Goal: Transaction & Acquisition: Purchase product/service

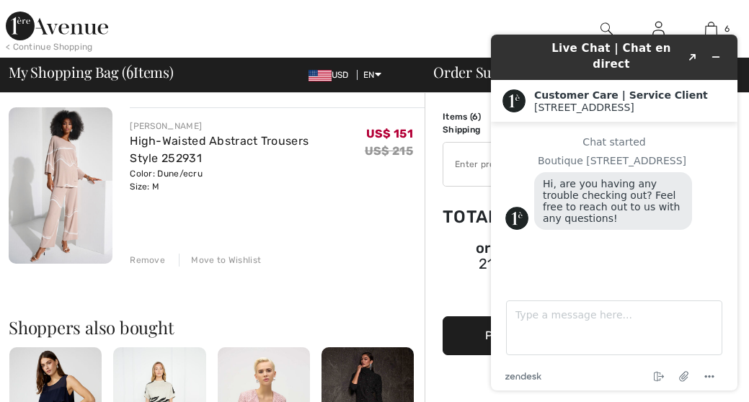
scroll to position [985, 0]
click at [71, 163] on img at bounding box center [61, 185] width 104 height 156
click at [713, 52] on icon "Minimize widget" at bounding box center [716, 57] width 10 height 10
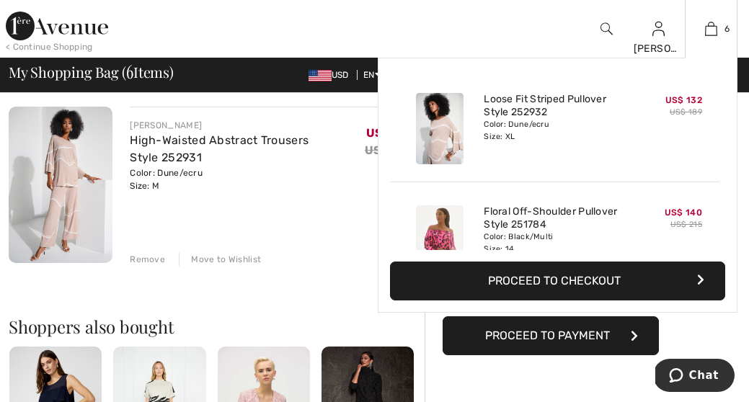
click at [717, 50] on div "6 Added to Bag Joseph Ribkoff Loose Fit Striped Pullover Style 252932 US$ 132 U…" at bounding box center [711, 29] width 53 height 58
click at [717, 49] on div "6 Added to Bag Joseph Ribkoff Loose Fit Striped Pullover Style 252932 US$ 132 U…" at bounding box center [711, 29] width 53 height 58
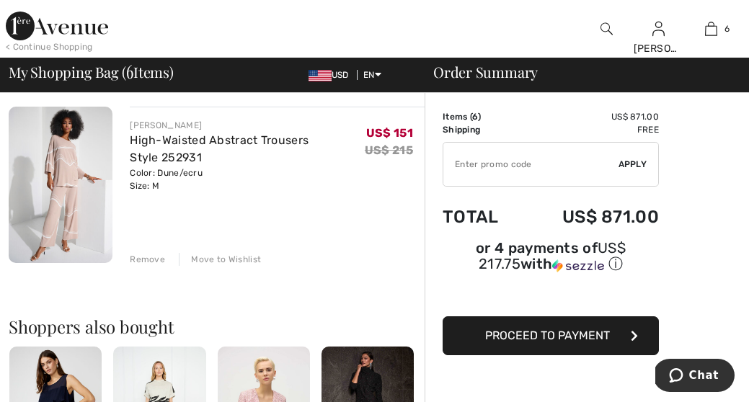
click at [68, 172] on img at bounding box center [61, 185] width 104 height 156
click at [67, 160] on img at bounding box center [61, 185] width 104 height 156
click at [67, 180] on img at bounding box center [61, 185] width 104 height 156
click at [172, 136] on link "High-Waisted Abstract Trousers Style 252931" at bounding box center [219, 148] width 179 height 31
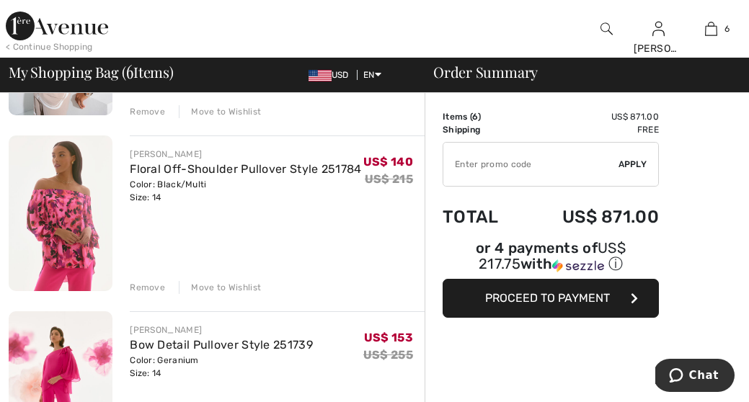
scroll to position [251, 0]
click at [143, 285] on div "Remove" at bounding box center [147, 288] width 35 height 13
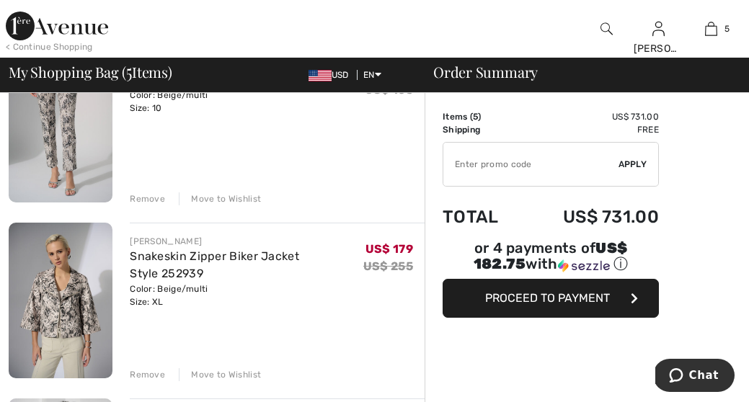
scroll to position [556, 0]
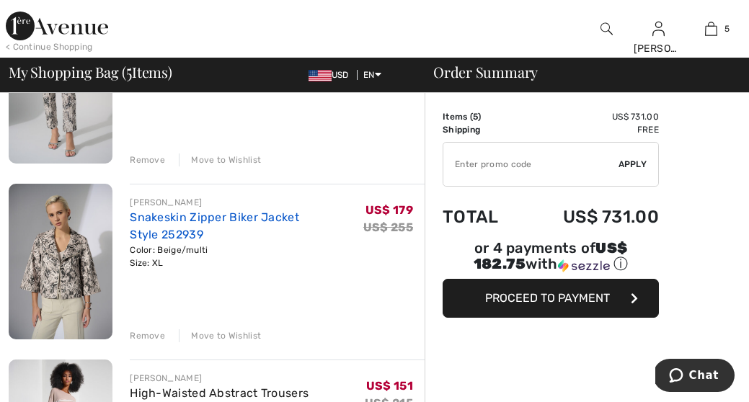
click at [193, 214] on link "Snakeskin Zipper Biker Jacket Style 252939" at bounding box center [214, 226] width 169 height 31
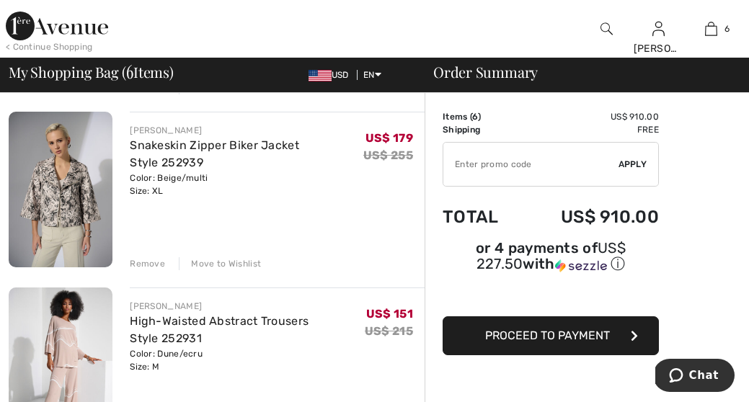
scroll to position [629, 0]
click at [146, 260] on div "Remove" at bounding box center [147, 263] width 35 height 13
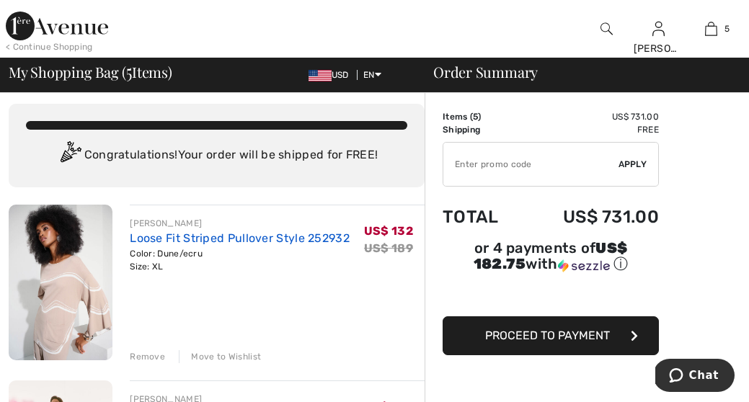
scroll to position [9, 0]
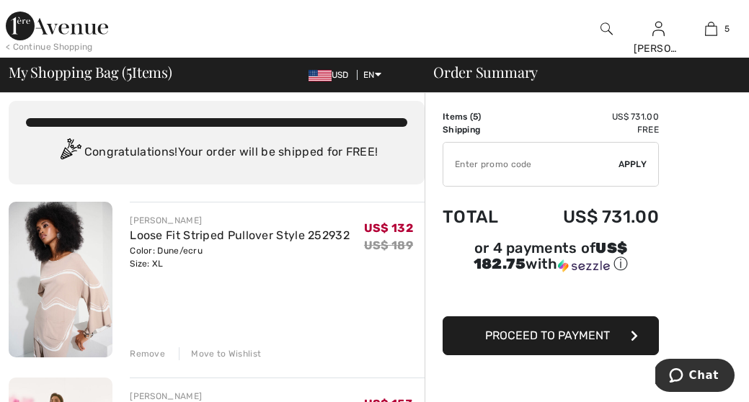
click at [455, 164] on input "TEXT" at bounding box center [530, 164] width 175 height 43
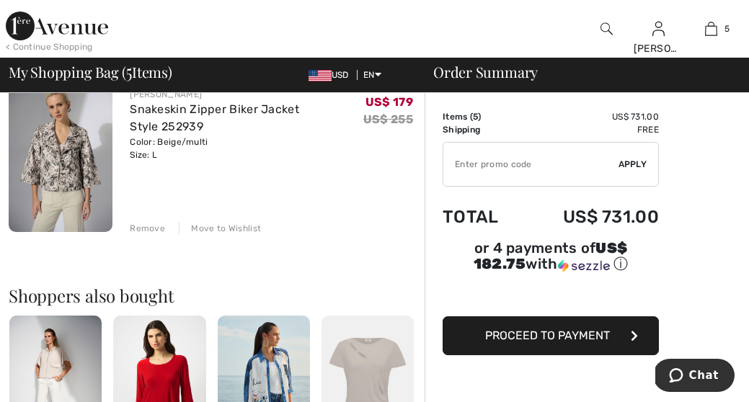
scroll to position [840, 0]
click at [58, 159] on img at bounding box center [61, 154] width 104 height 156
click at [552, 333] on span "Proceed to Payment" at bounding box center [547, 336] width 125 height 14
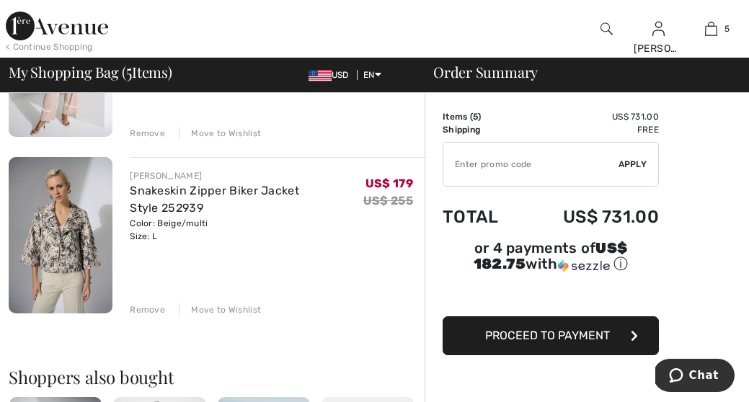
click at [541, 330] on span "Proceed to Payment" at bounding box center [547, 336] width 125 height 14
click at [563, 333] on span "Proceed to Payment" at bounding box center [547, 336] width 125 height 14
click at [554, 332] on span "Proceed to Payment" at bounding box center [547, 336] width 125 height 14
click at [506, 336] on span "Proceed to Payment" at bounding box center [547, 336] width 125 height 14
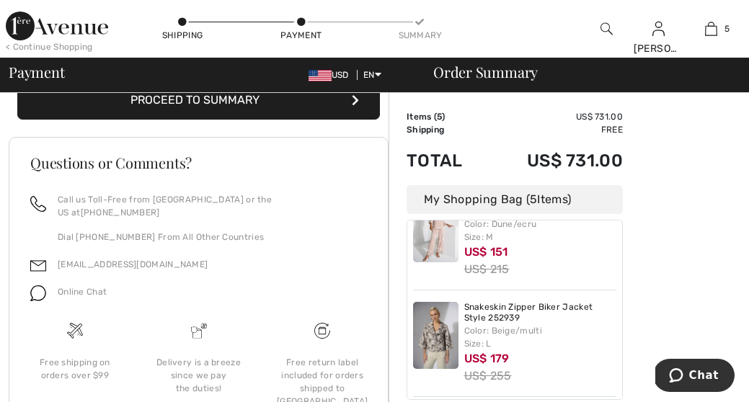
scroll to position [390, 0]
click at [291, 115] on button "Proceed to Summary" at bounding box center [198, 99] width 363 height 39
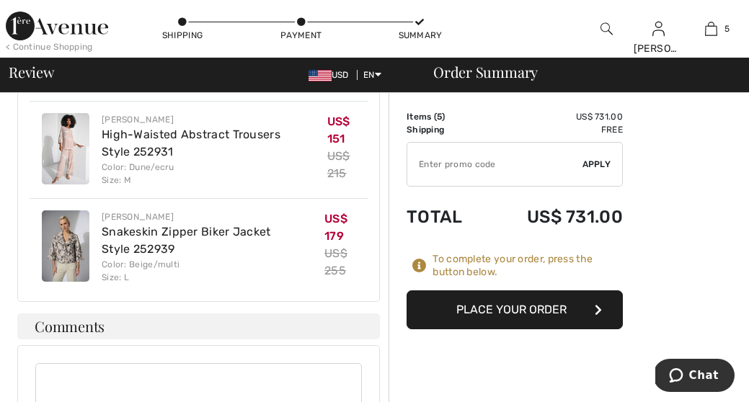
scroll to position [1049, 0]
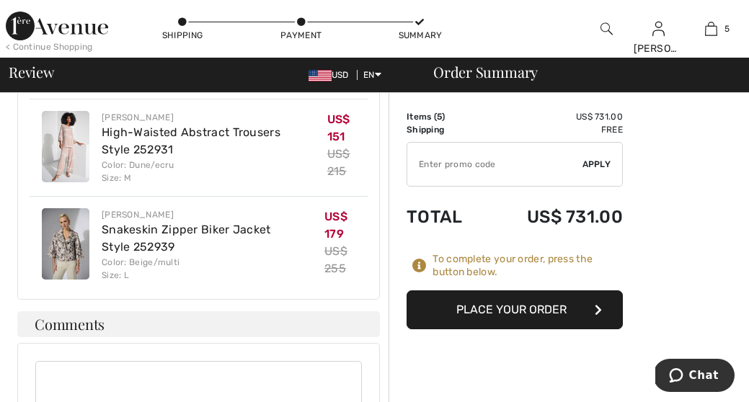
click at [515, 306] on button "Place Your Order" at bounding box center [515, 310] width 216 height 39
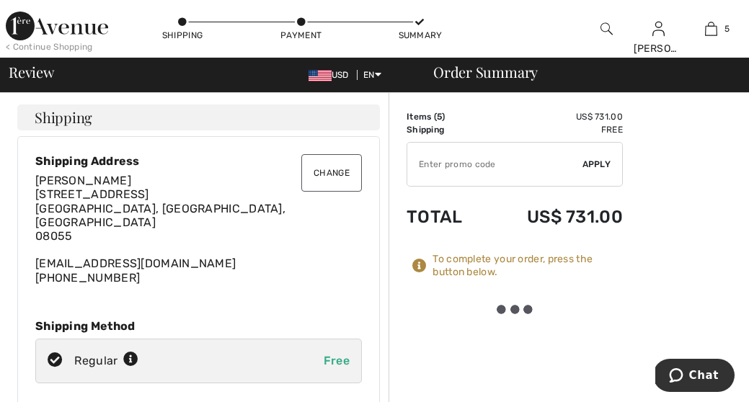
scroll to position [0, 0]
click at [515, 308] on div at bounding box center [515, 309] width 40 height 9
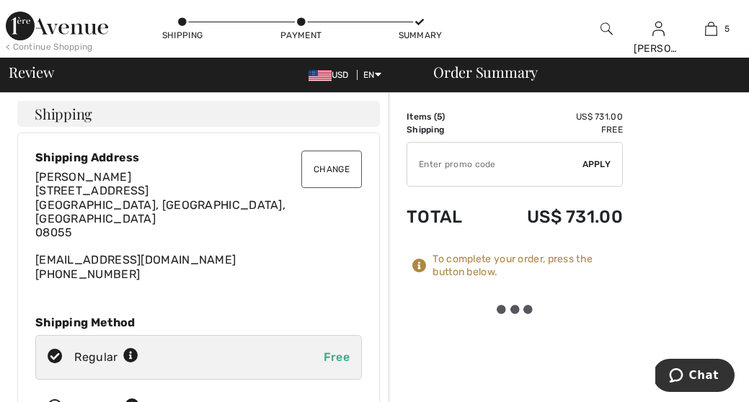
scroll to position [4, 0]
click at [490, 296] on div at bounding box center [515, 310] width 216 height 38
click at [419, 266] on icon at bounding box center [419, 266] width 14 height 14
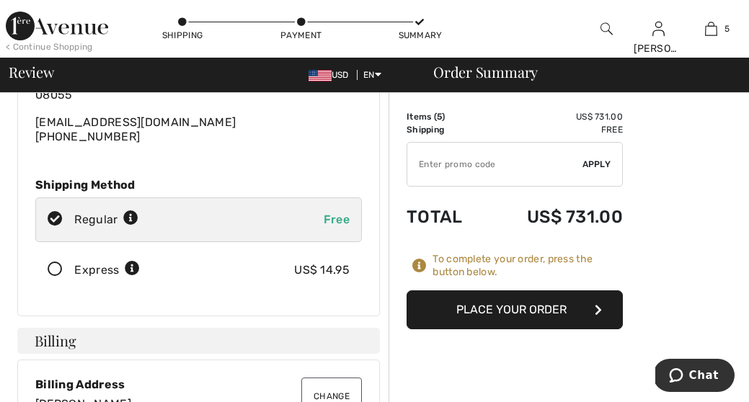
scroll to position [146, 0]
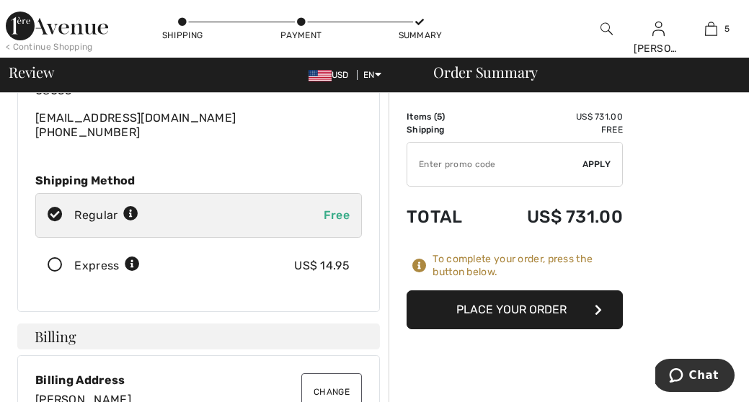
click at [516, 309] on button "Place Your Order" at bounding box center [515, 310] width 216 height 39
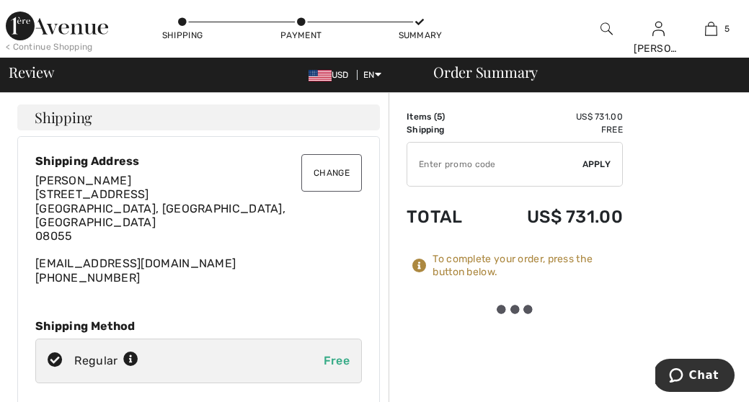
scroll to position [0, 0]
click at [696, 371] on span "Chat" at bounding box center [704, 375] width 30 height 13
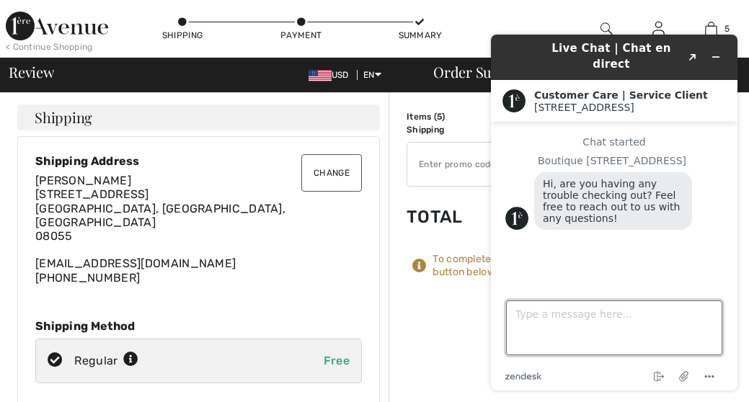
click at [521, 319] on textarea "Type a message here..." at bounding box center [614, 328] width 216 height 55
click at [642, 315] on textarea "Yes. I've been pressing the 'Place Order'" at bounding box center [614, 328] width 216 height 55
click at [694, 315] on textarea "Yes. I've been pressing 'Place Order'" at bounding box center [614, 328] width 216 height 55
type textarea "Yes. I've been pressing 'Place Order' and it's not accepting it!"
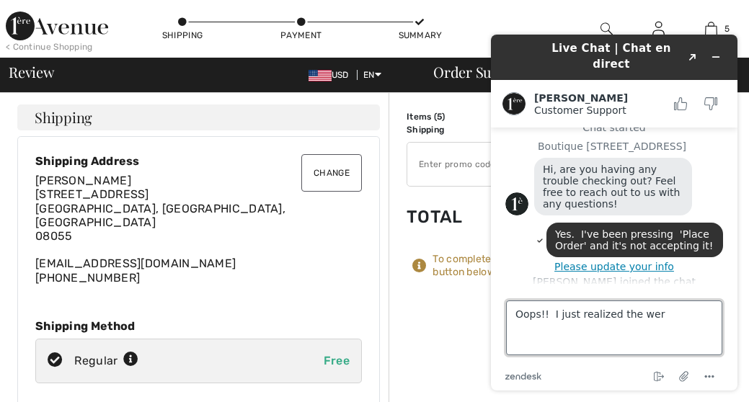
scroll to position [80, 0]
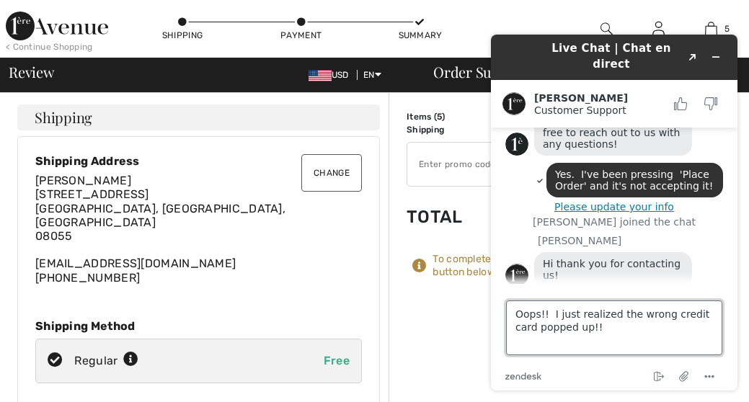
type textarea "Oops!! I just realized the wrong credit card popped up!!!"
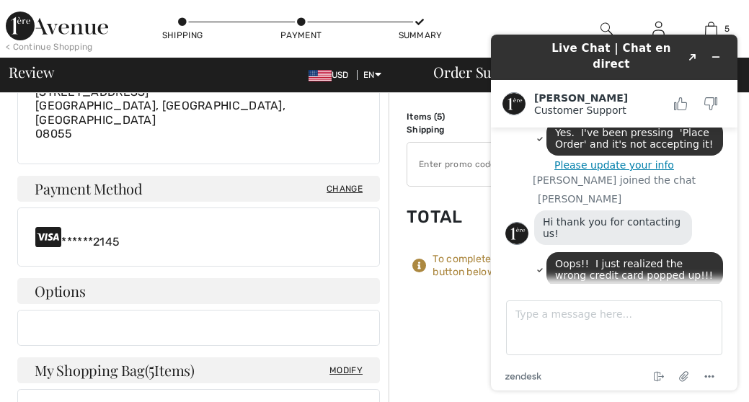
scroll to position [471, 0]
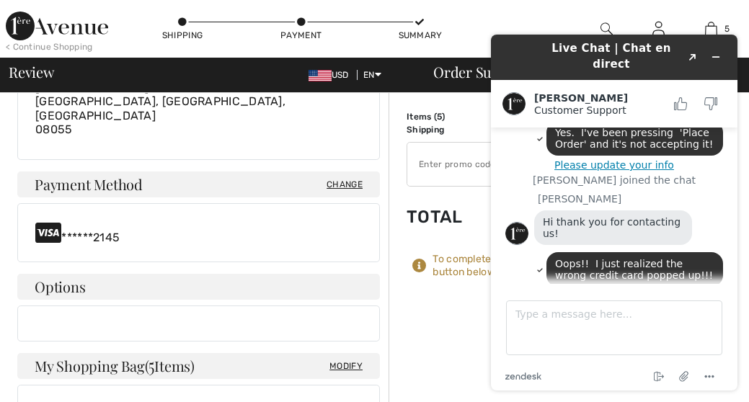
click at [341, 178] on span "Change" at bounding box center [345, 184] width 36 height 13
click at [342, 178] on span "Change" at bounding box center [345, 184] width 36 height 13
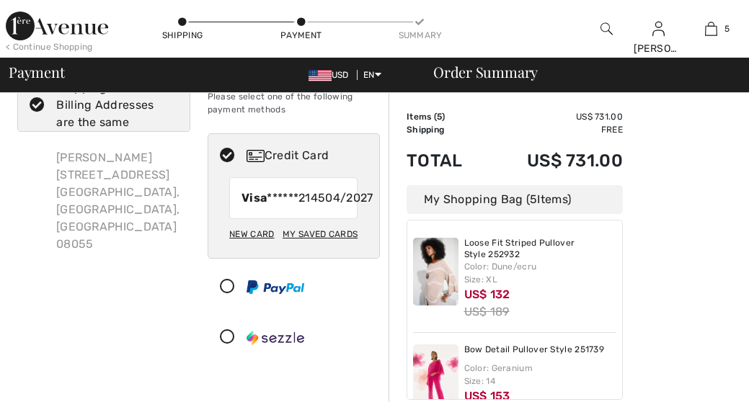
scroll to position [110, 0]
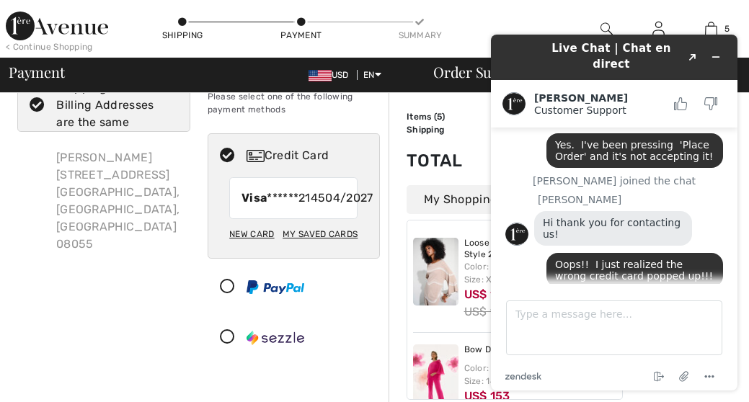
click at [245, 247] on div "New Card" at bounding box center [251, 234] width 45 height 25
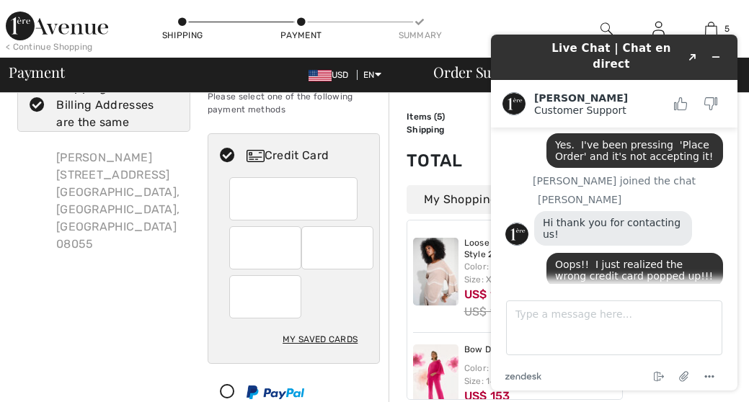
click at [247, 197] on div at bounding box center [293, 198] width 128 height 43
click at [243, 192] on div at bounding box center [293, 198] width 128 height 43
click at [239, 192] on div at bounding box center [293, 198] width 128 height 43
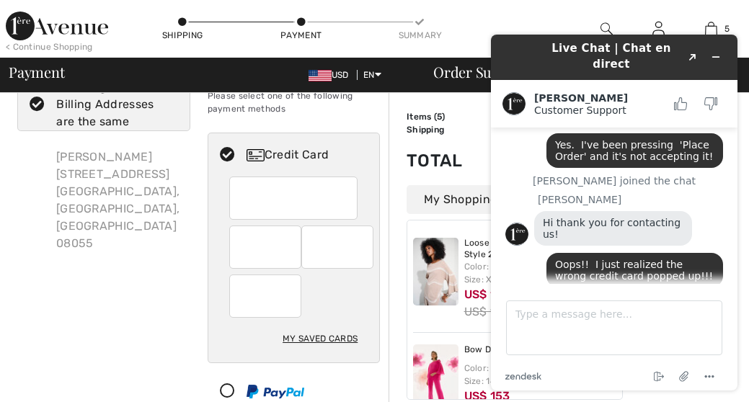
click at [236, 198] on div at bounding box center [293, 198] width 128 height 43
radio input "true"
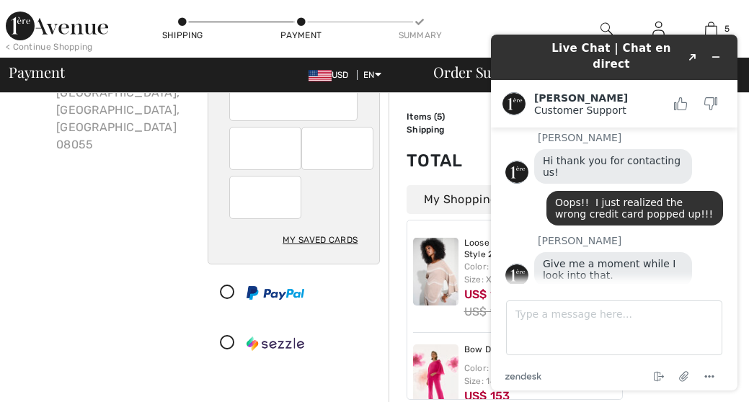
scroll to position [153, 0]
click at [715, 52] on icon "Minimize widget" at bounding box center [716, 57] width 10 height 10
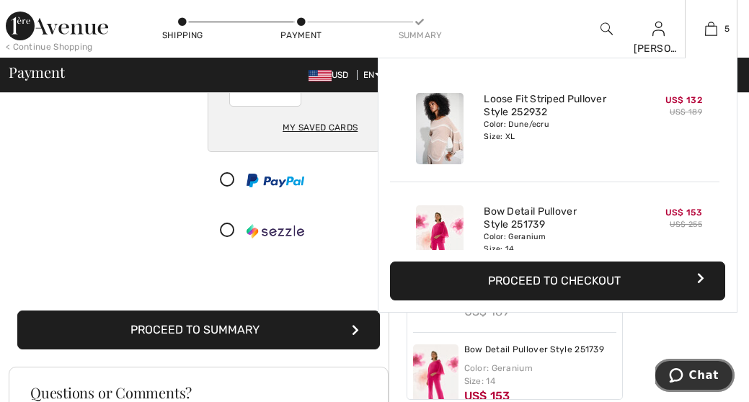
scroll to position [264, 0]
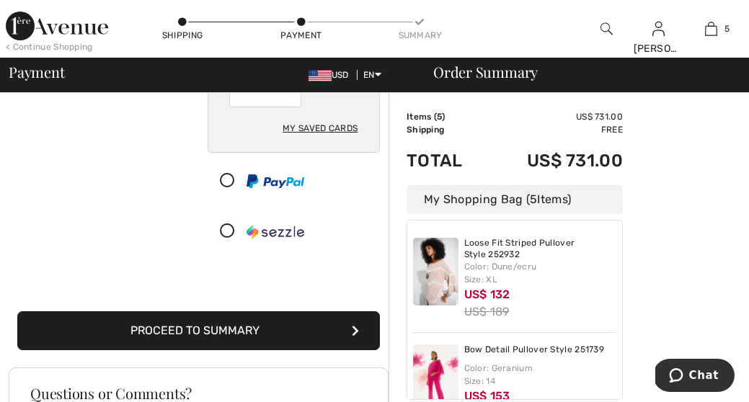
click at [352, 325] on icon "submit" at bounding box center [355, 331] width 7 height 12
click at [353, 324] on button "Proceed to Summary" at bounding box center [198, 330] width 363 height 39
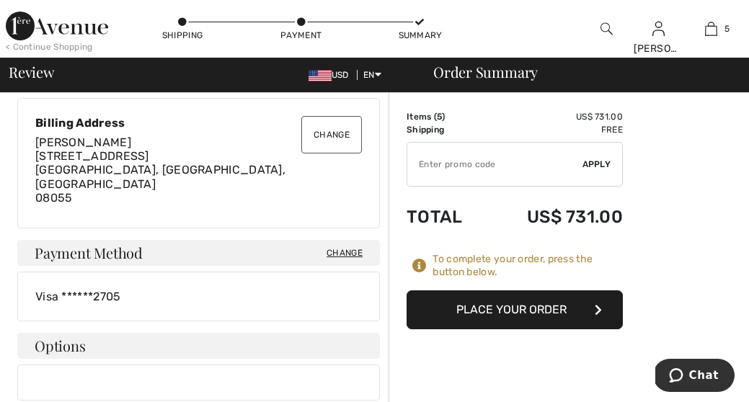
scroll to position [404, 0]
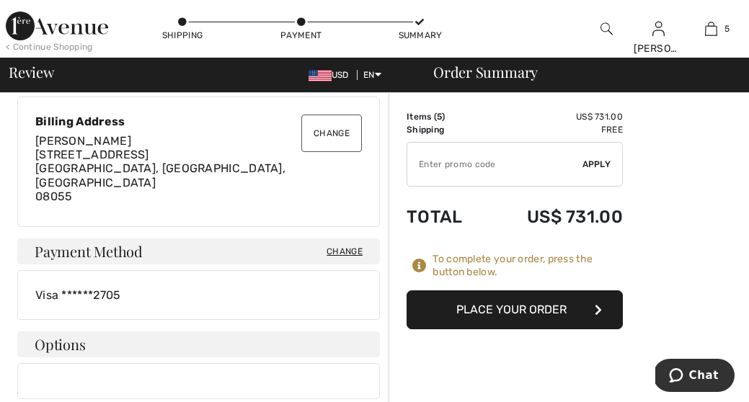
click at [517, 304] on button "Place Your Order" at bounding box center [515, 310] width 216 height 39
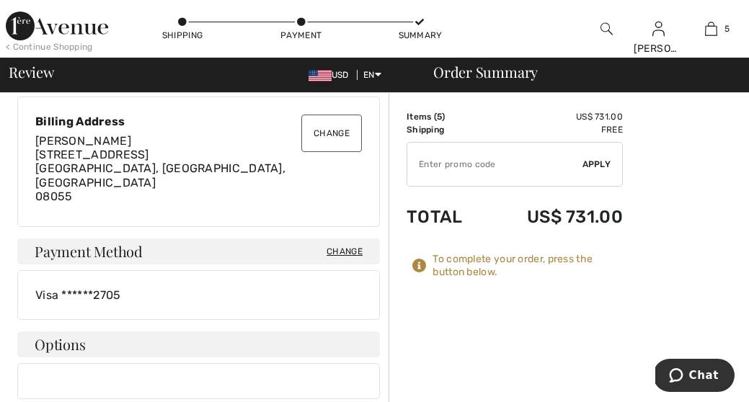
click at [696, 376] on span "Chat" at bounding box center [704, 375] width 30 height 13
